Goal: Check status: Check status

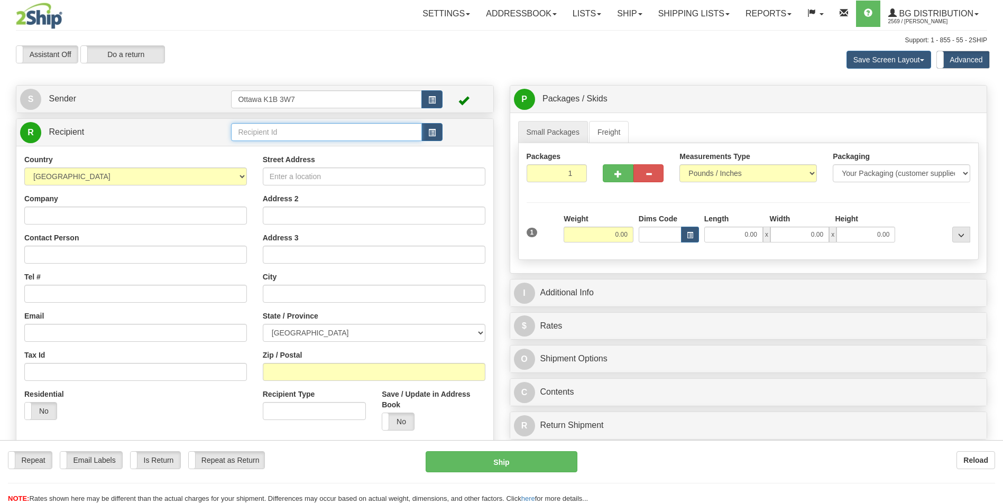
click at [353, 129] on input "text" at bounding box center [326, 132] width 190 height 18
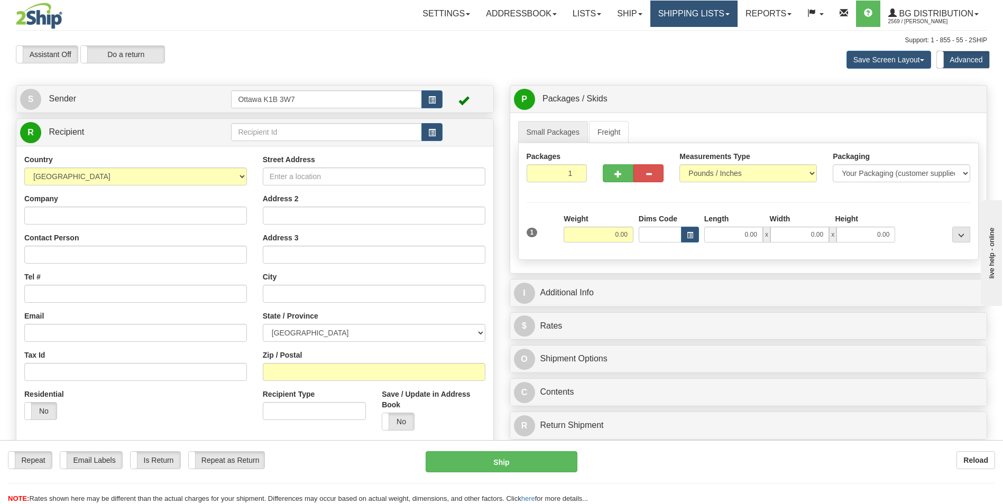
click at [687, 11] on link "Shipping lists" at bounding box center [693, 14] width 87 height 26
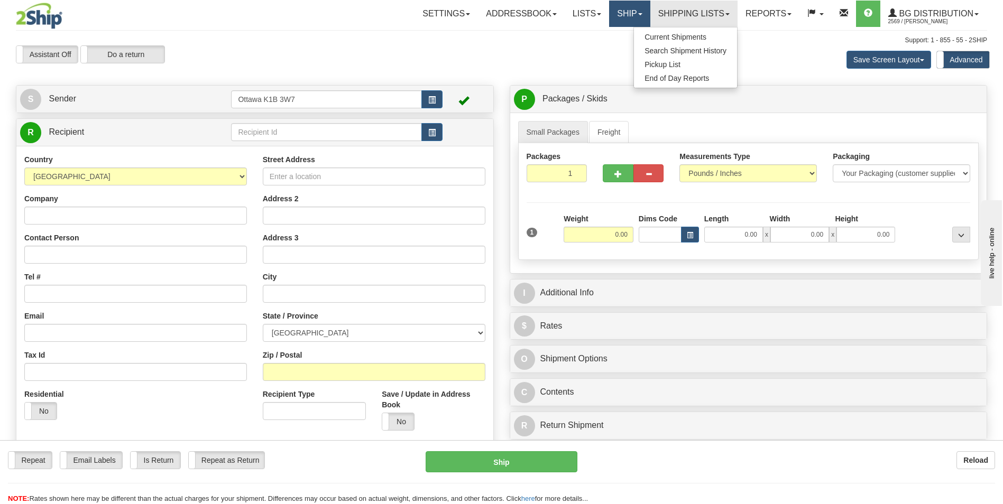
click at [621, 12] on link "Ship" at bounding box center [629, 14] width 41 height 26
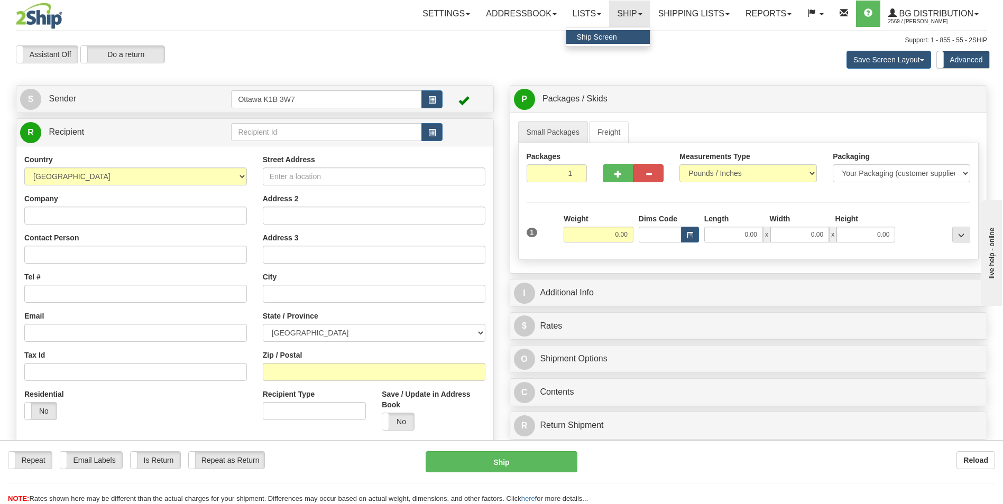
click at [605, 38] on span "Ship Screen" at bounding box center [597, 37] width 40 height 8
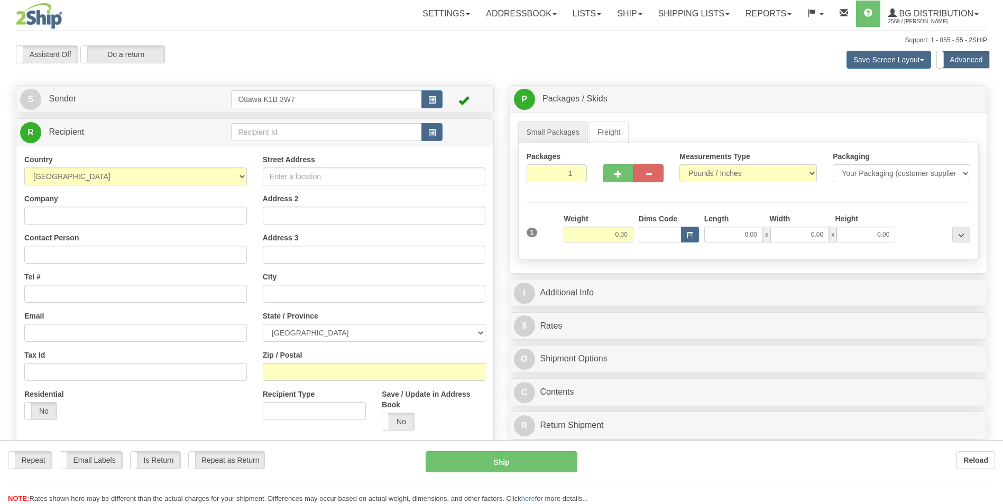
drag, startPoint x: 0, startPoint y: 0, endPoint x: 703, endPoint y: 15, distance: 703.3
click at [704, 14] on div "Toggle navigation Settings Shipping Preferences Fields Preferences New" at bounding box center [501, 306] width 1003 height 612
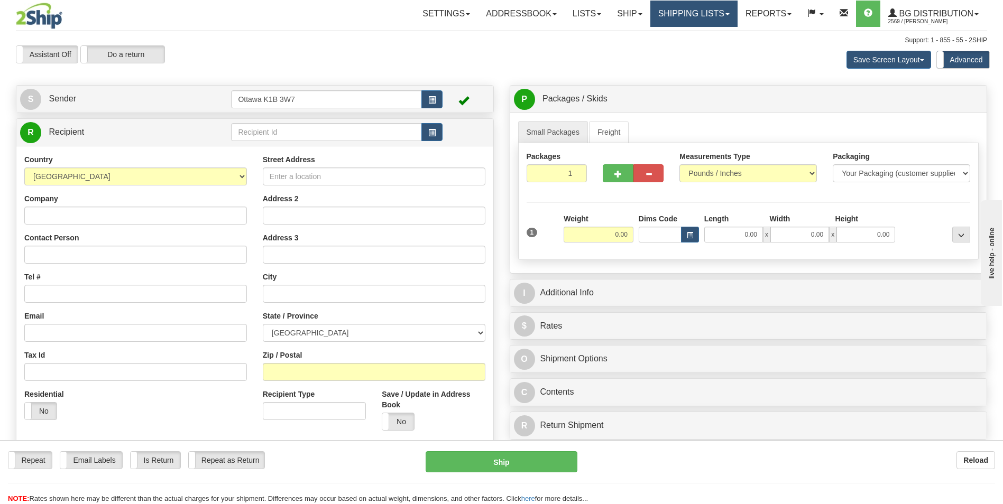
click at [701, 15] on link "Shipping lists" at bounding box center [693, 14] width 87 height 26
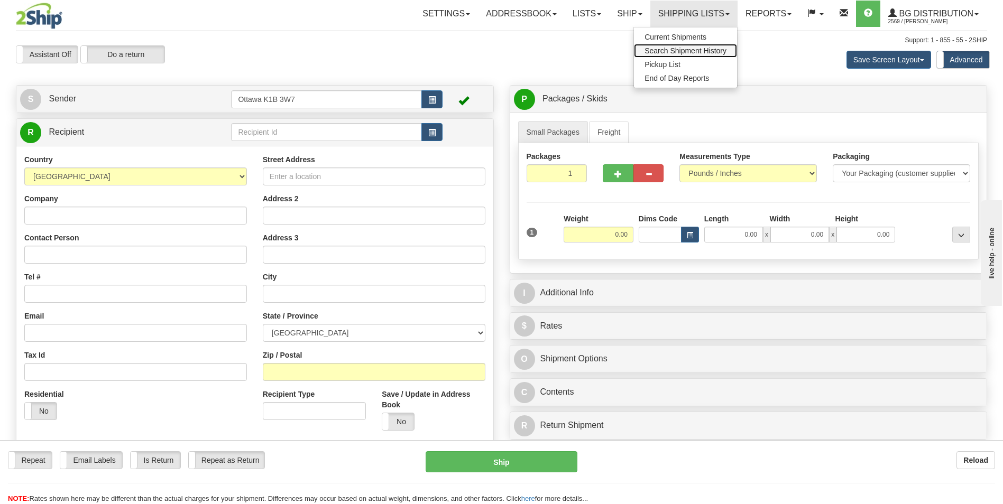
click at [690, 48] on span "Search Shipment History" at bounding box center [685, 51] width 82 height 8
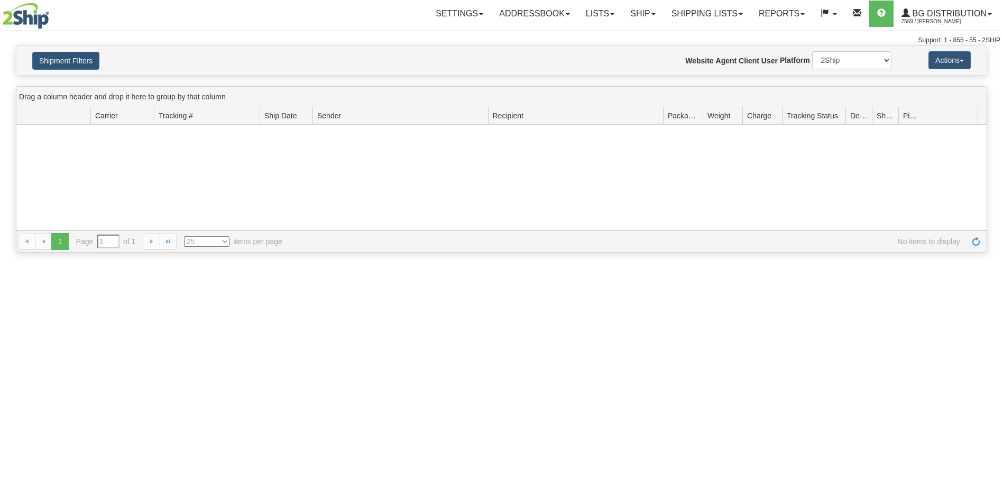
type input "From 10/02/2025 To 10/03/2025"
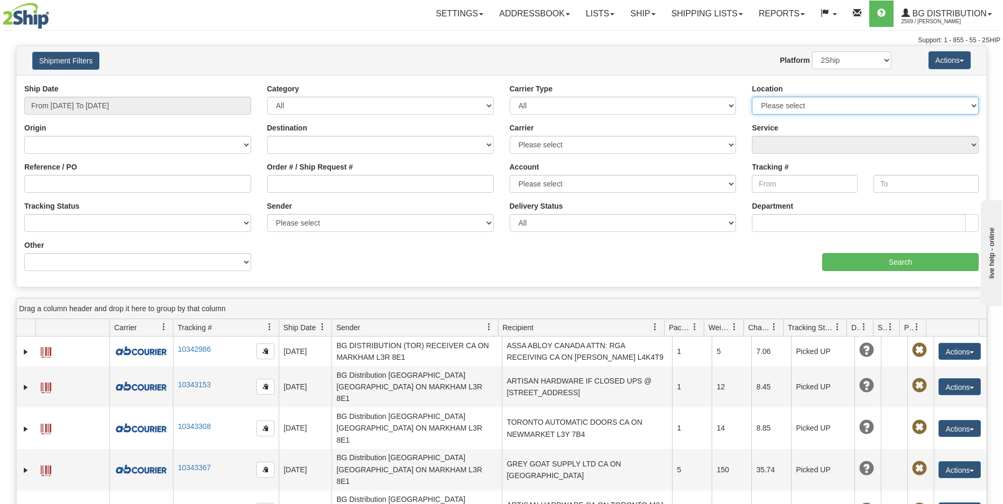
click at [787, 108] on select "Please select Ottawa K1B 3W7 Montreal Quebec City Winnipeg Toronto" at bounding box center [865, 106] width 227 height 18
select select "5436"
click at [752, 97] on select "Please select Ottawa K1B 3W7 Montreal Quebec City Winnipeg Toronto" at bounding box center [865, 106] width 227 height 18
type input "[DATE]"
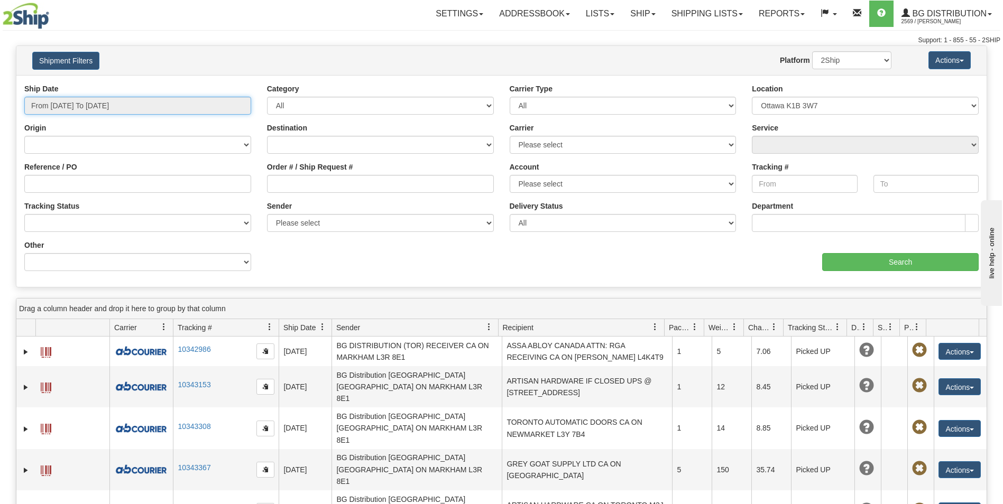
click at [128, 105] on input "From 10/02/2025 To 10/03/2025" at bounding box center [137, 106] width 227 height 18
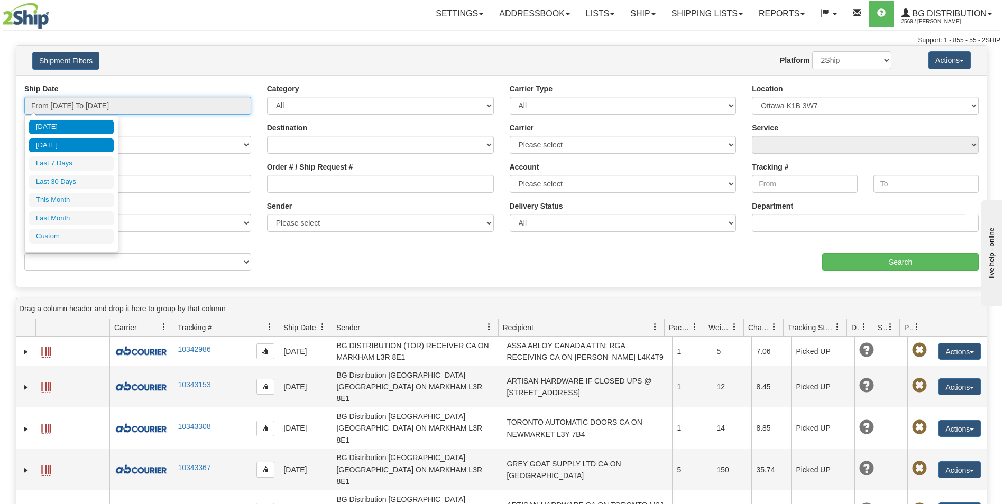
type input "10/02/2025"
type input "[DATE]"
type input "10/01/2025"
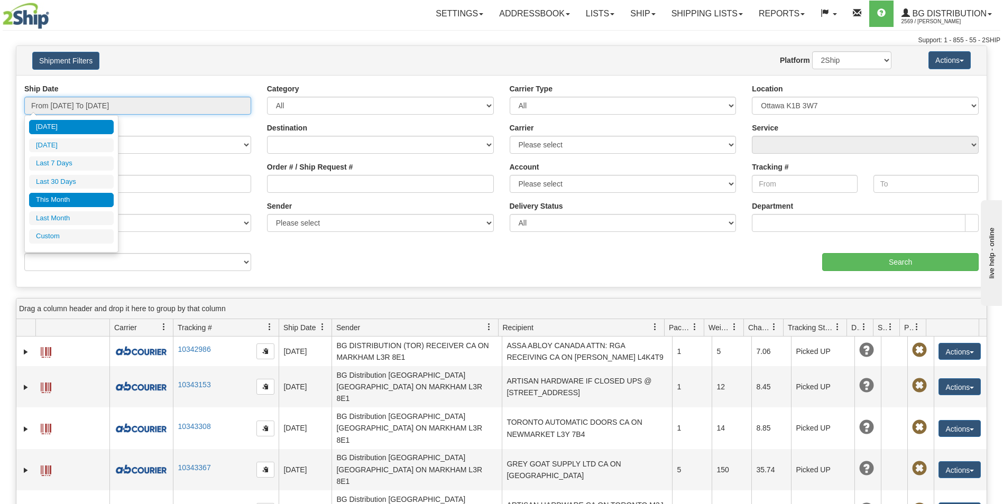
type input "10/31/2025"
type input "[DATE]"
type input "10/01/2025"
type input "10/31/2025"
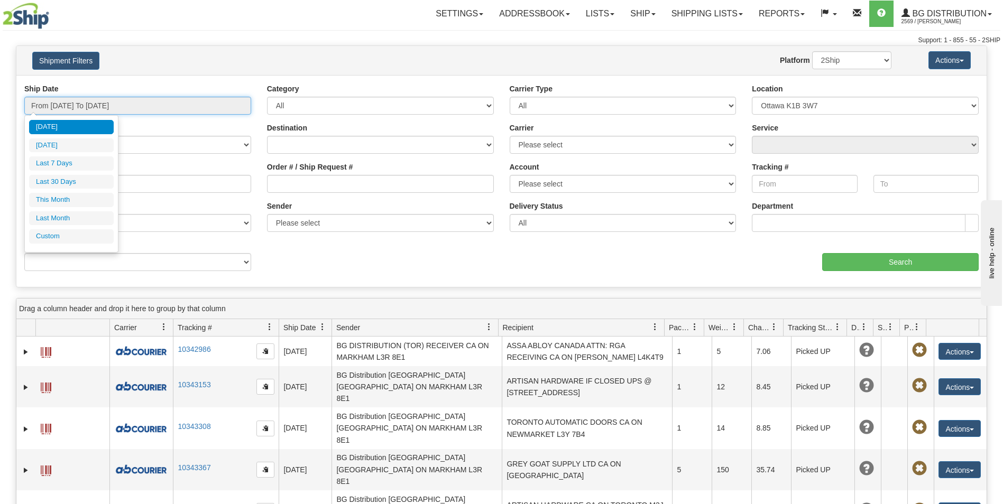
type input "[DATE]"
type input "09/01/2025"
type input "09/30/2025"
type input "[DATE]"
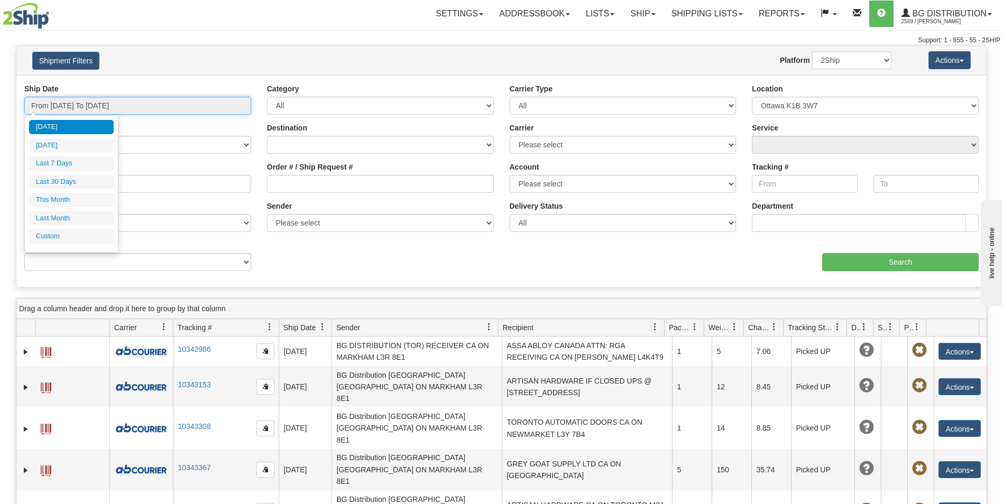
type input "[DATE]"
click at [60, 232] on li "Custom" at bounding box center [71, 236] width 85 height 14
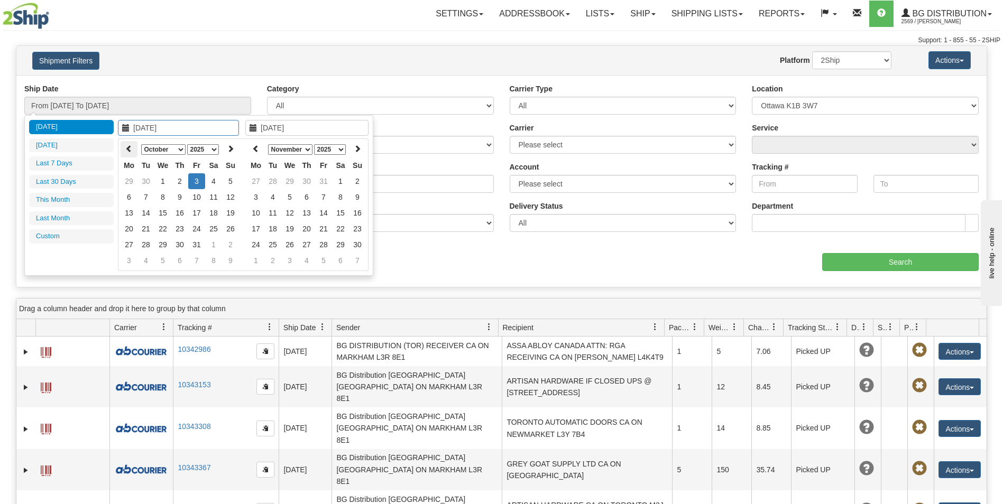
click at [132, 151] on icon at bounding box center [128, 148] width 7 height 7
type input "09/11/2025"
click at [179, 214] on td "11" at bounding box center [179, 213] width 17 height 16
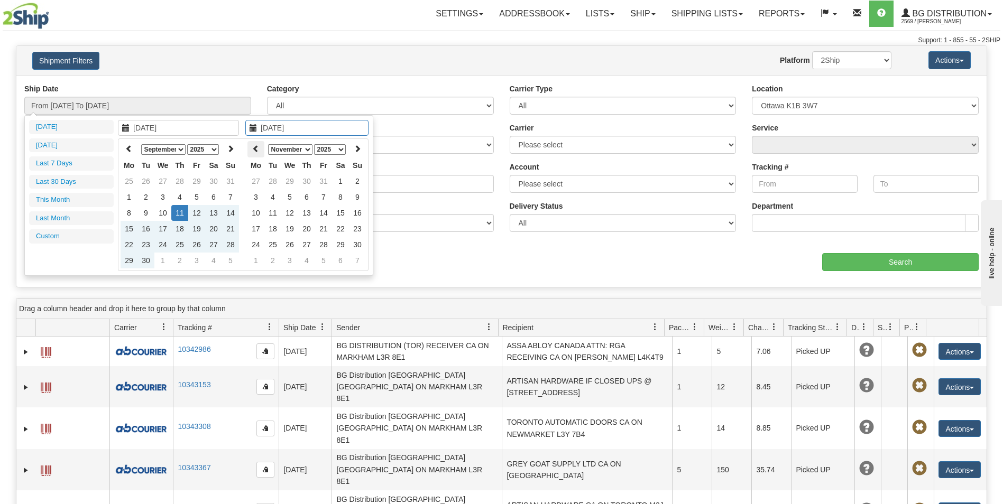
click at [254, 149] on icon at bounding box center [255, 148] width 7 height 7
type input "09/17/2025"
click at [294, 229] on td "17" at bounding box center [289, 229] width 17 height 16
type input "From 09/11/2025 To 09/17/2025"
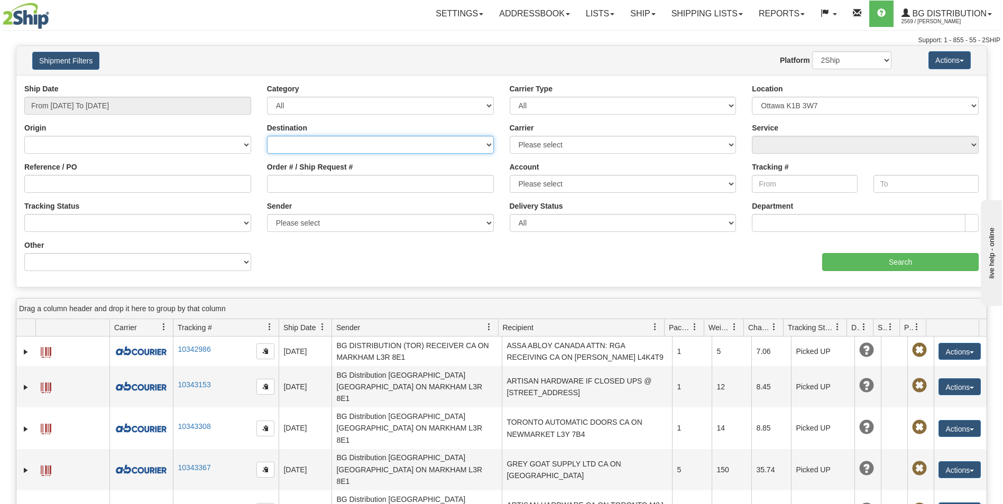
click at [470, 144] on select "Canada United States Mexico Puerto Rico Romania Australia New Zealand SouthAfri…" at bounding box center [380, 145] width 227 height 18
click at [437, 152] on select "Canada United States Mexico Puerto Rico Romania Australia New Zealand SouthAfri…" at bounding box center [380, 145] width 227 height 18
click at [900, 258] on input "Search" at bounding box center [900, 262] width 156 height 18
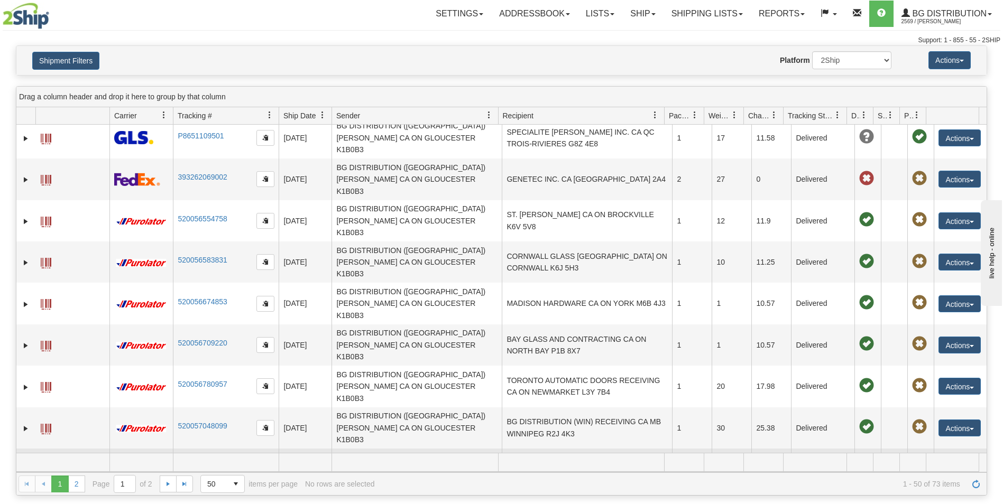
scroll to position [529, 0]
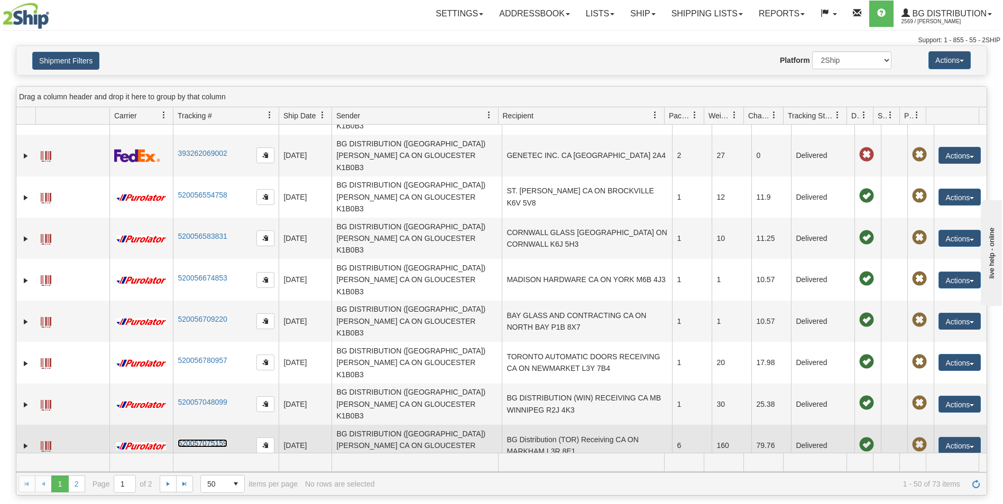
click at [196, 439] on link "520057075159" at bounding box center [202, 443] width 49 height 8
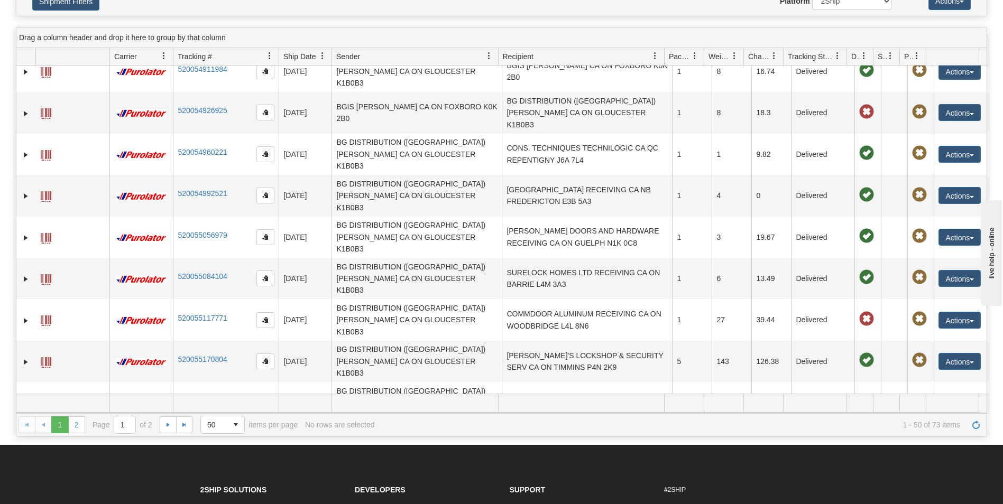
scroll to position [159, 0]
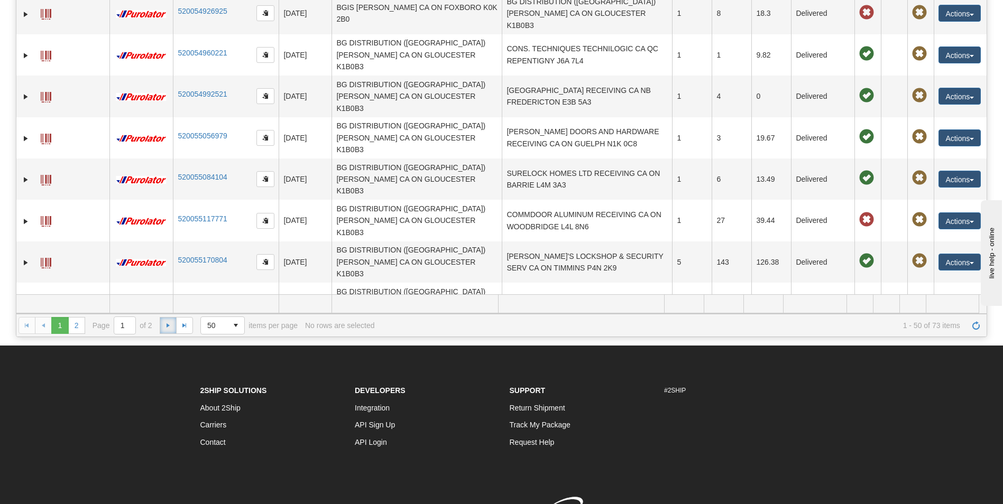
click at [168, 325] on span "Go to the next page" at bounding box center [168, 325] width 8 height 8
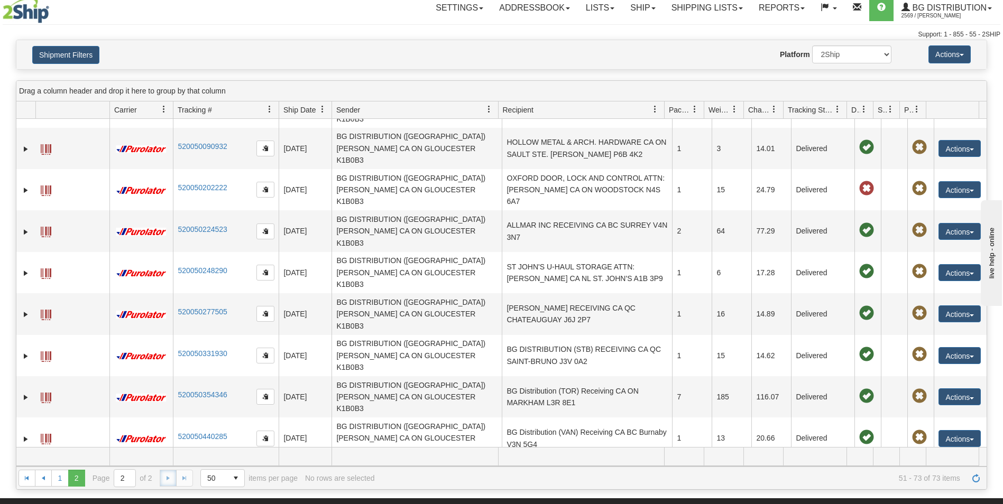
scroll to position [0, 0]
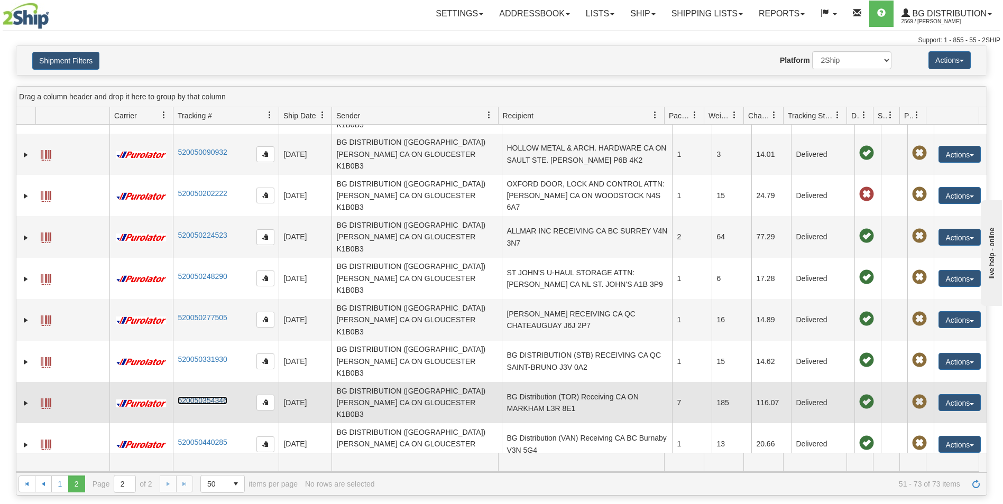
click at [216, 397] on link "520050354346" at bounding box center [202, 401] width 49 height 8
